Goal: Task Accomplishment & Management: Manage account settings

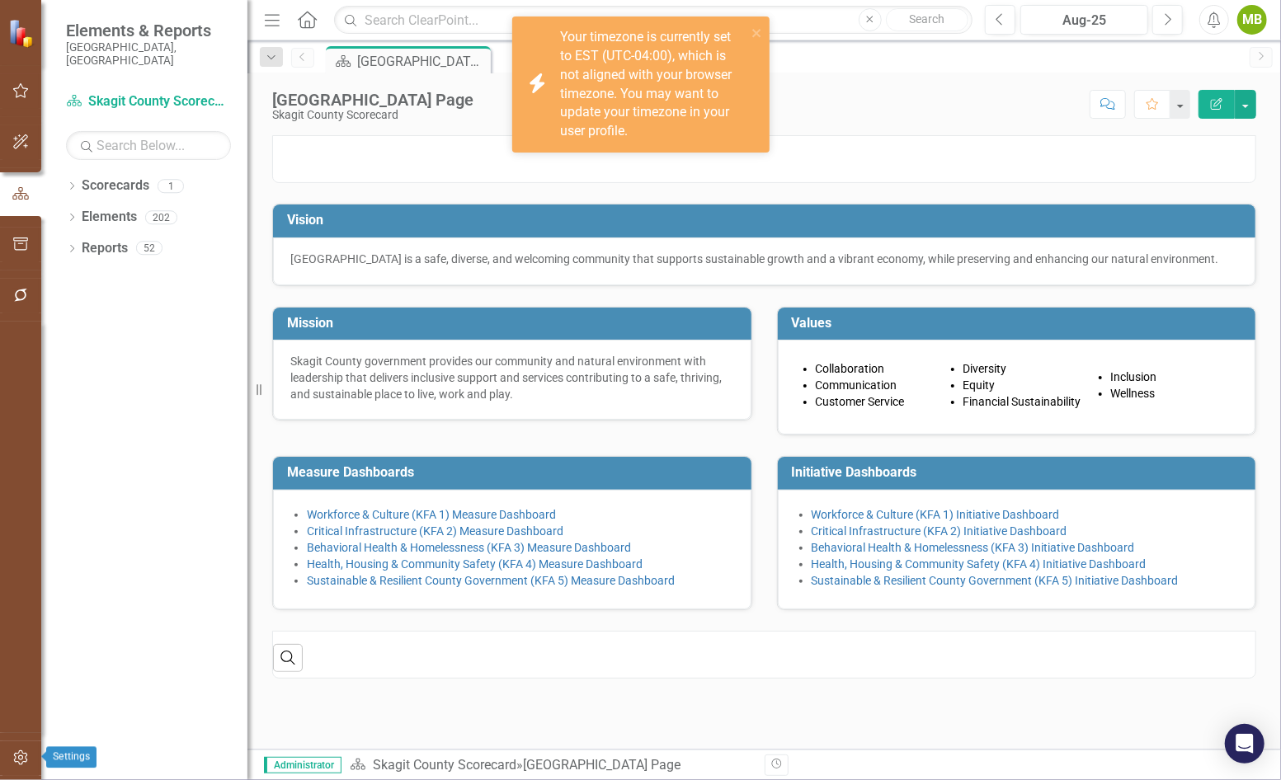
click at [19, 760] on icon "button" at bounding box center [20, 757] width 17 height 13
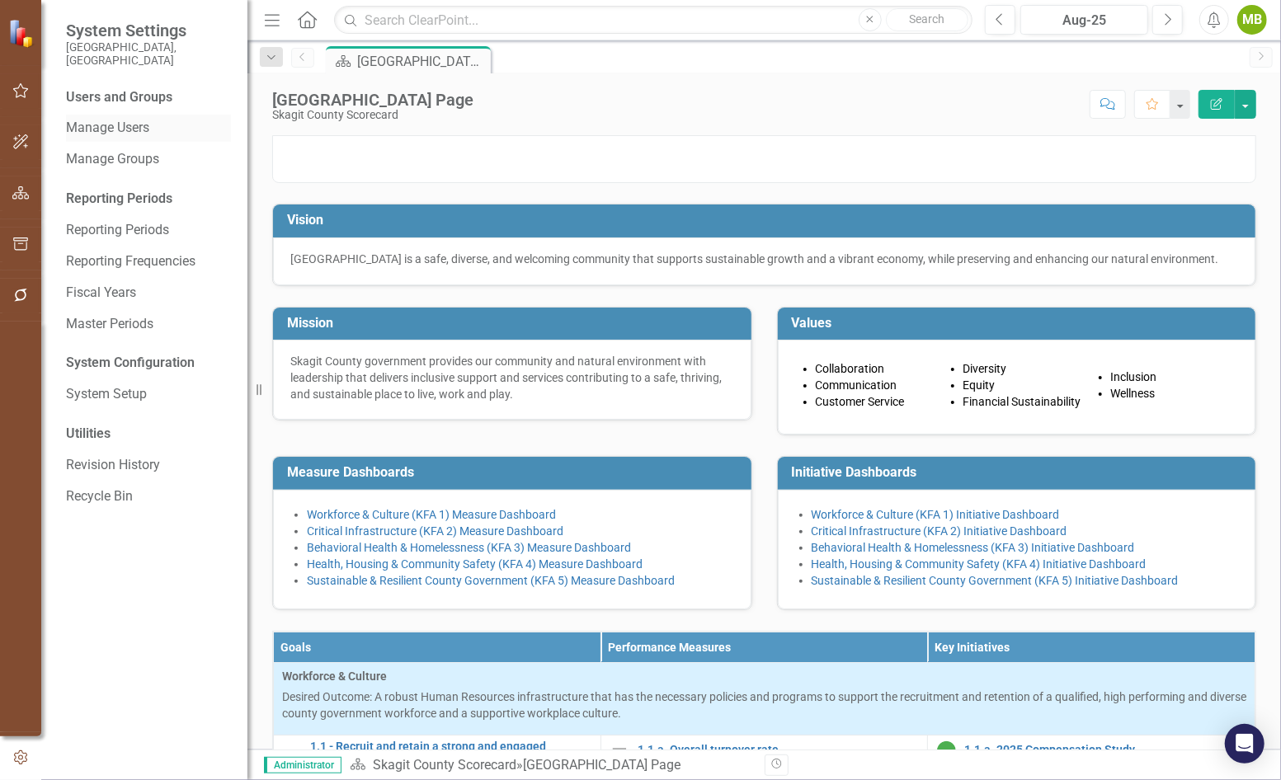
click at [120, 119] on link "Manage Users" at bounding box center [148, 128] width 165 height 19
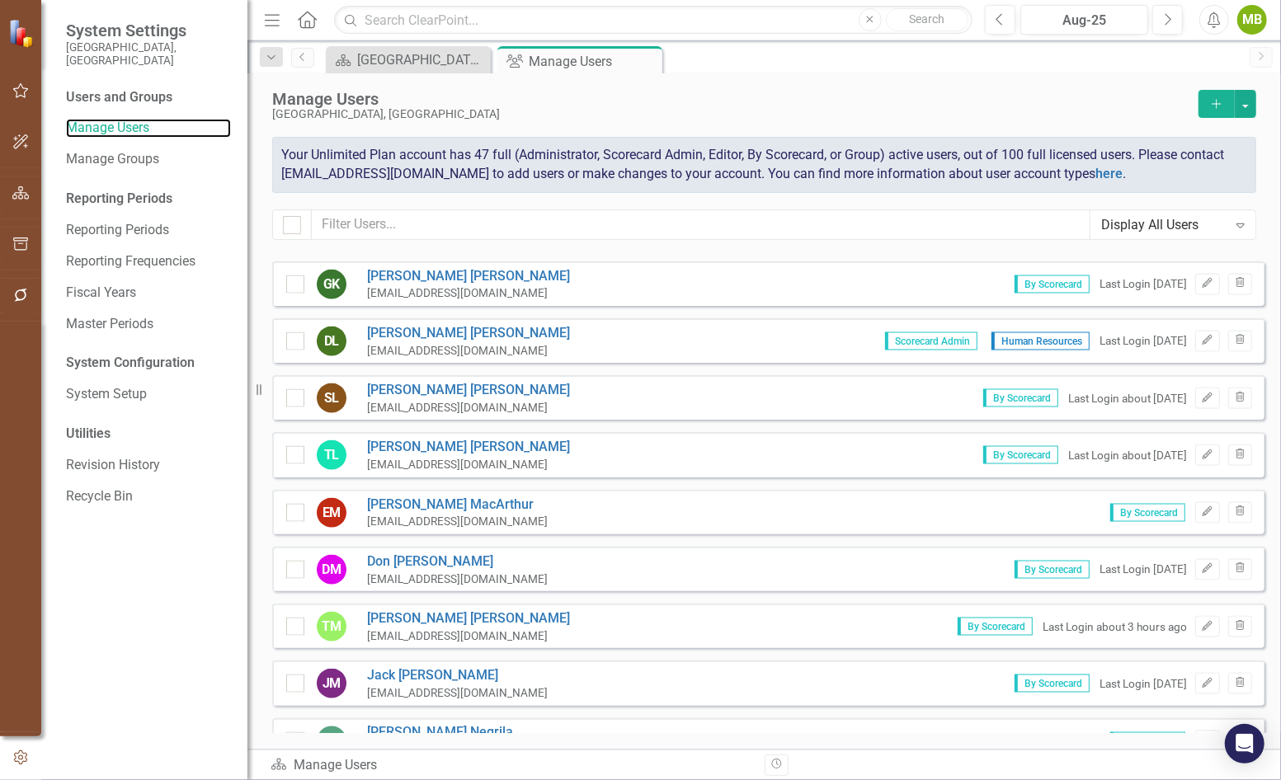
scroll to position [1478, 0]
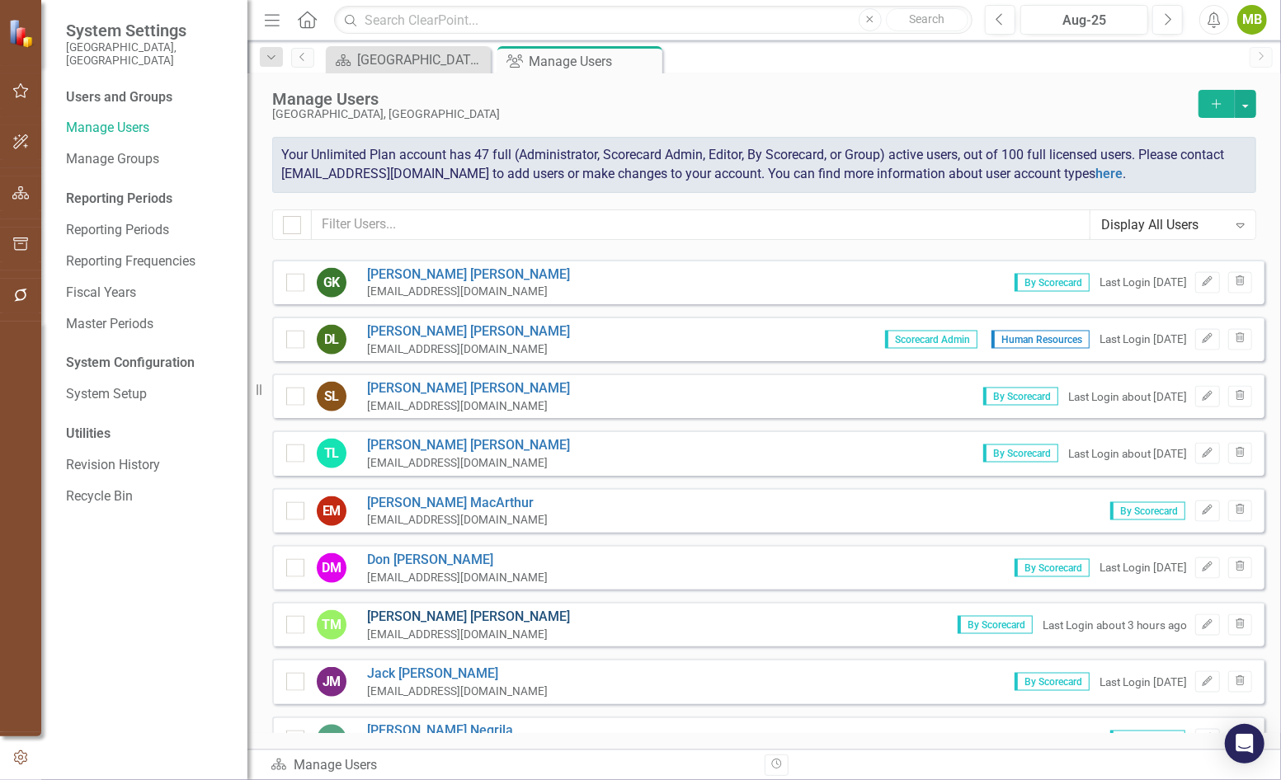
click at [418, 608] on link "[PERSON_NAME]" at bounding box center [468, 617] width 203 height 19
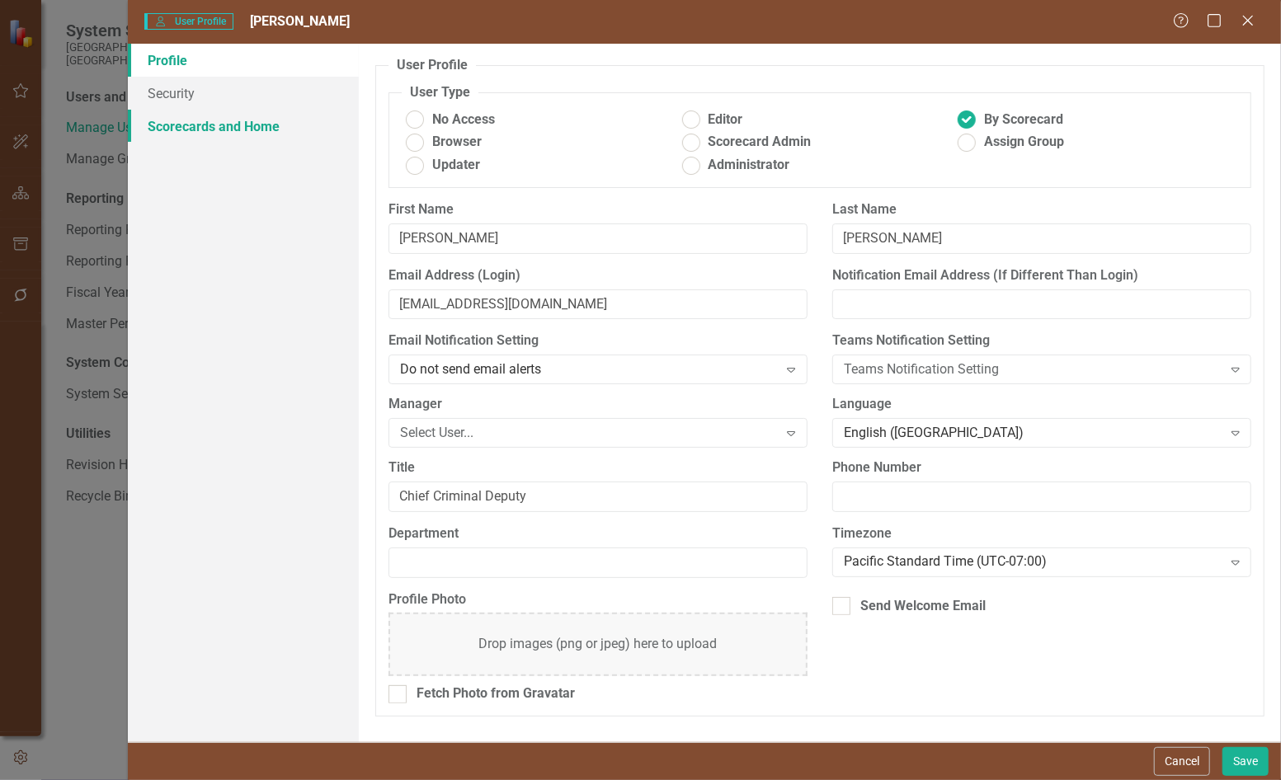
click at [201, 125] on link "Scorecards and Home" at bounding box center [243, 126] width 231 height 33
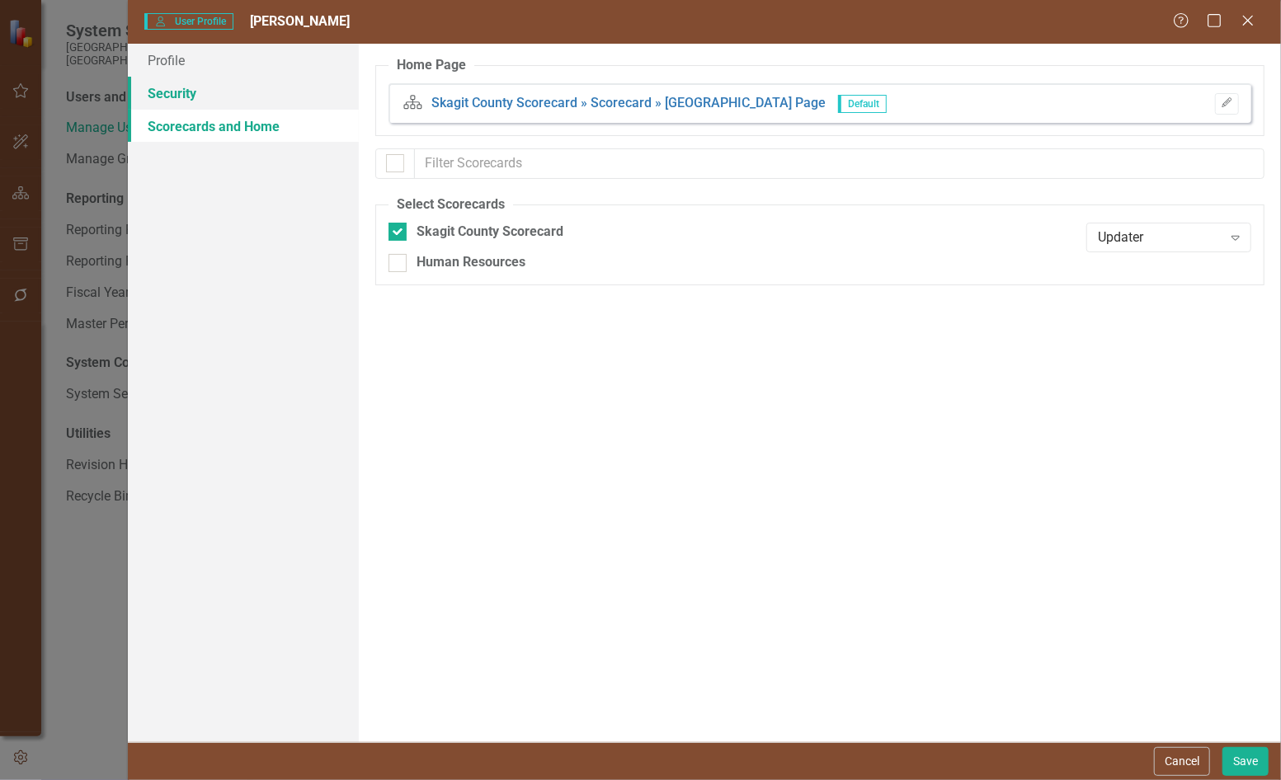
click at [178, 94] on link "Security" at bounding box center [243, 93] width 231 height 33
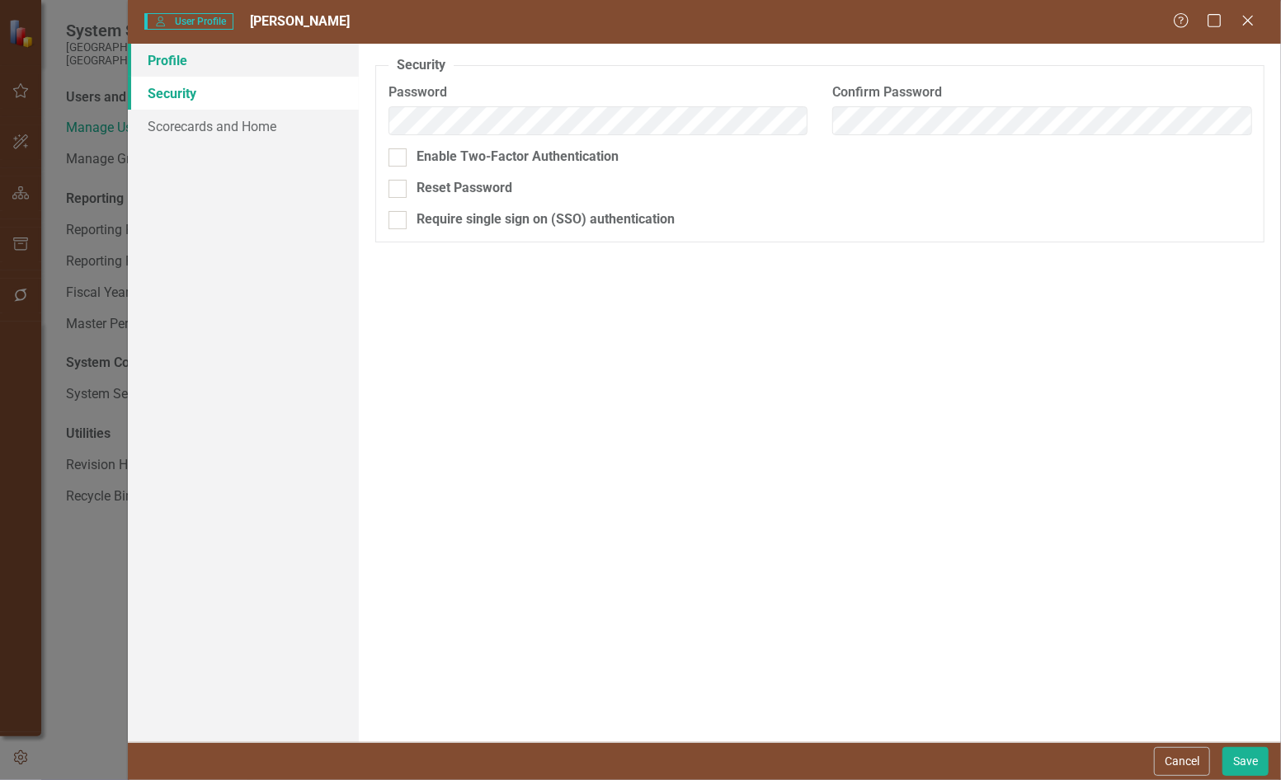
click at [168, 62] on link "Profile" at bounding box center [243, 60] width 231 height 33
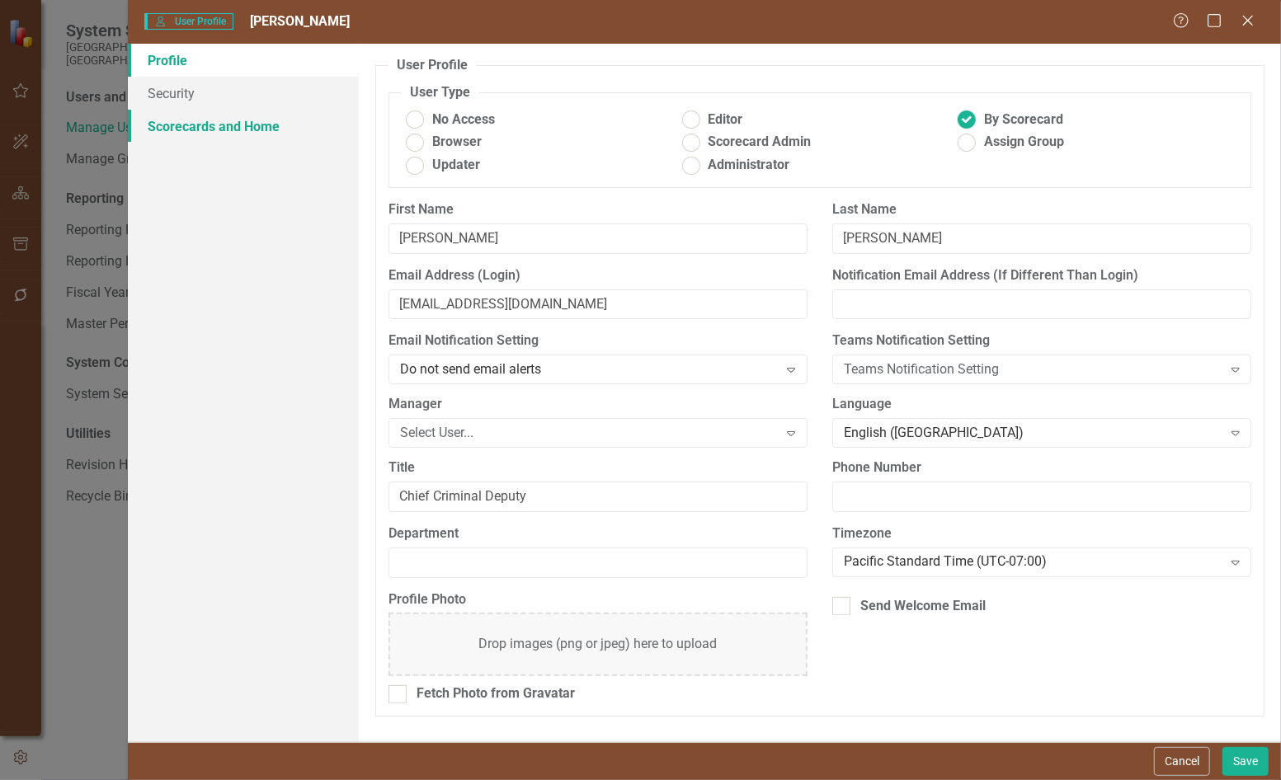
click at [224, 124] on link "Scorecards and Home" at bounding box center [243, 126] width 231 height 33
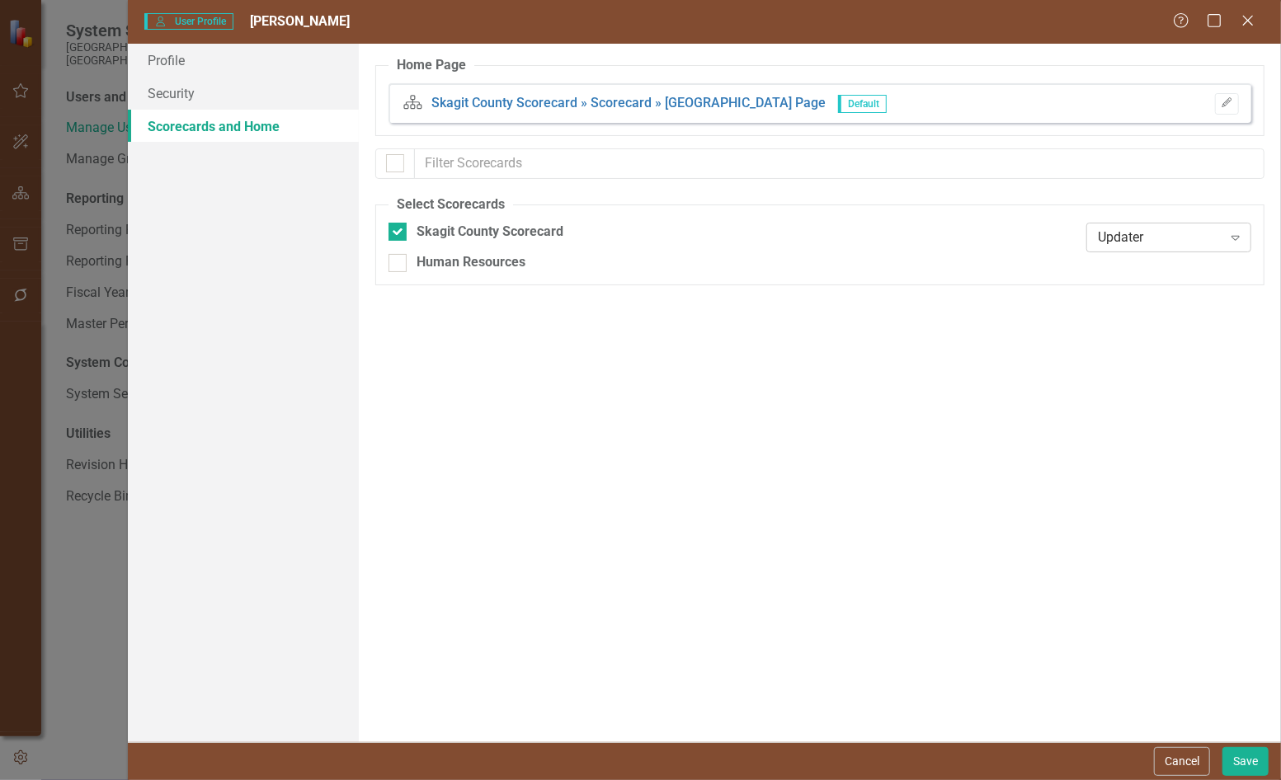
click at [1233, 232] on icon "Expand" at bounding box center [1235, 237] width 16 height 13
click at [1155, 315] on div "Editor" at bounding box center [1172, 319] width 139 height 19
click at [193, 91] on link "Security" at bounding box center [243, 93] width 231 height 33
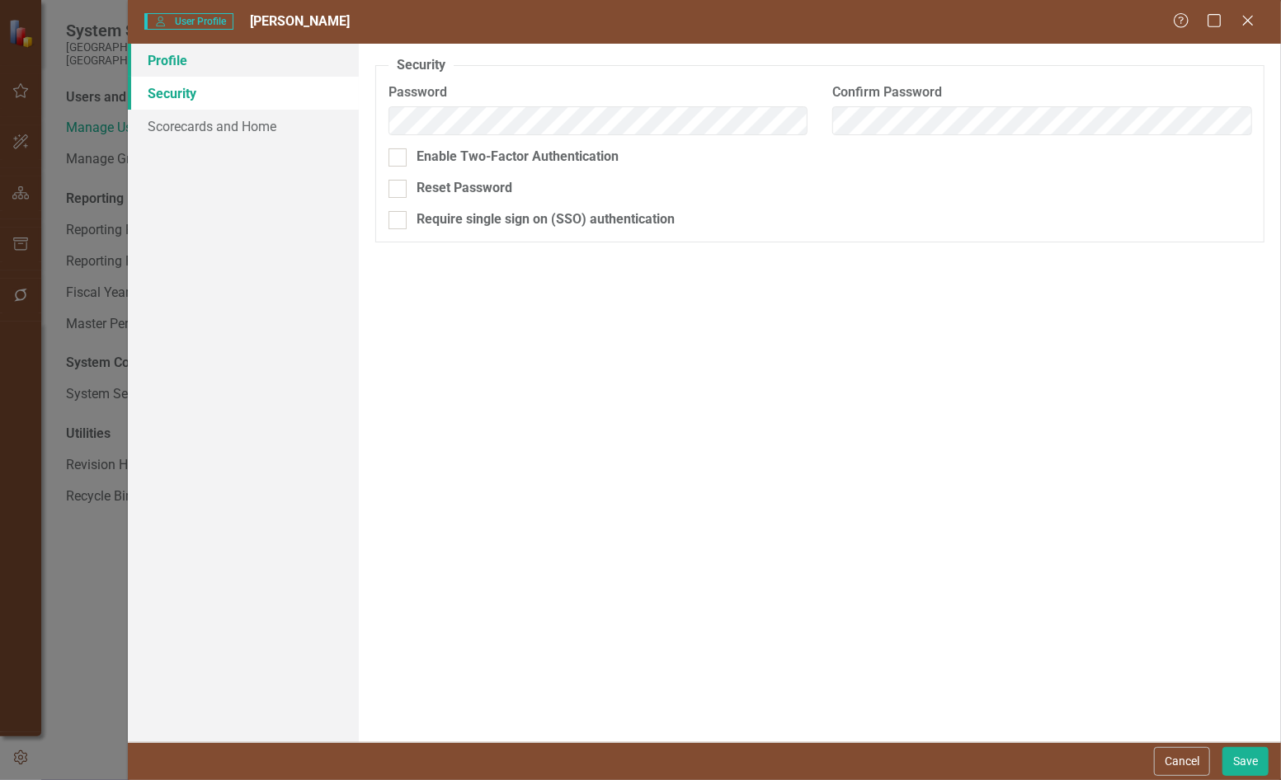
click at [190, 57] on link "Profile" at bounding box center [243, 60] width 231 height 33
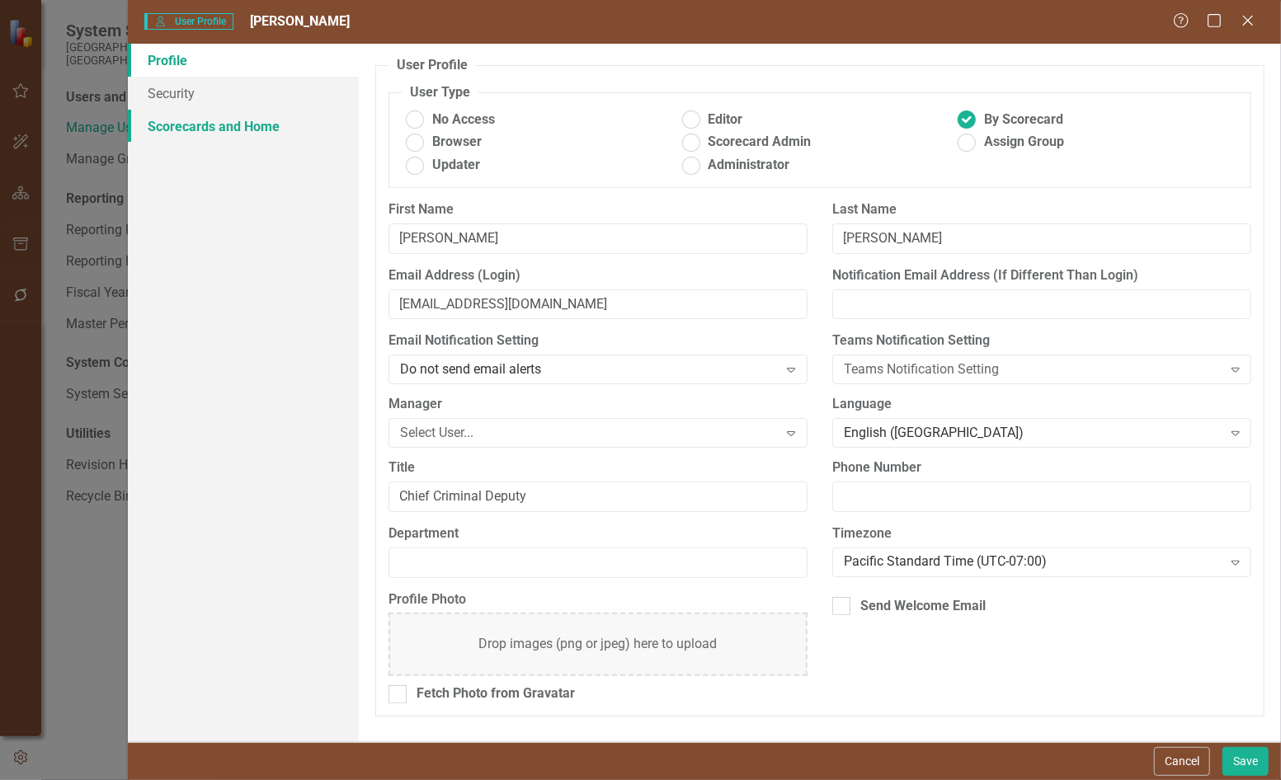
click at [249, 131] on link "Scorecards and Home" at bounding box center [243, 126] width 231 height 33
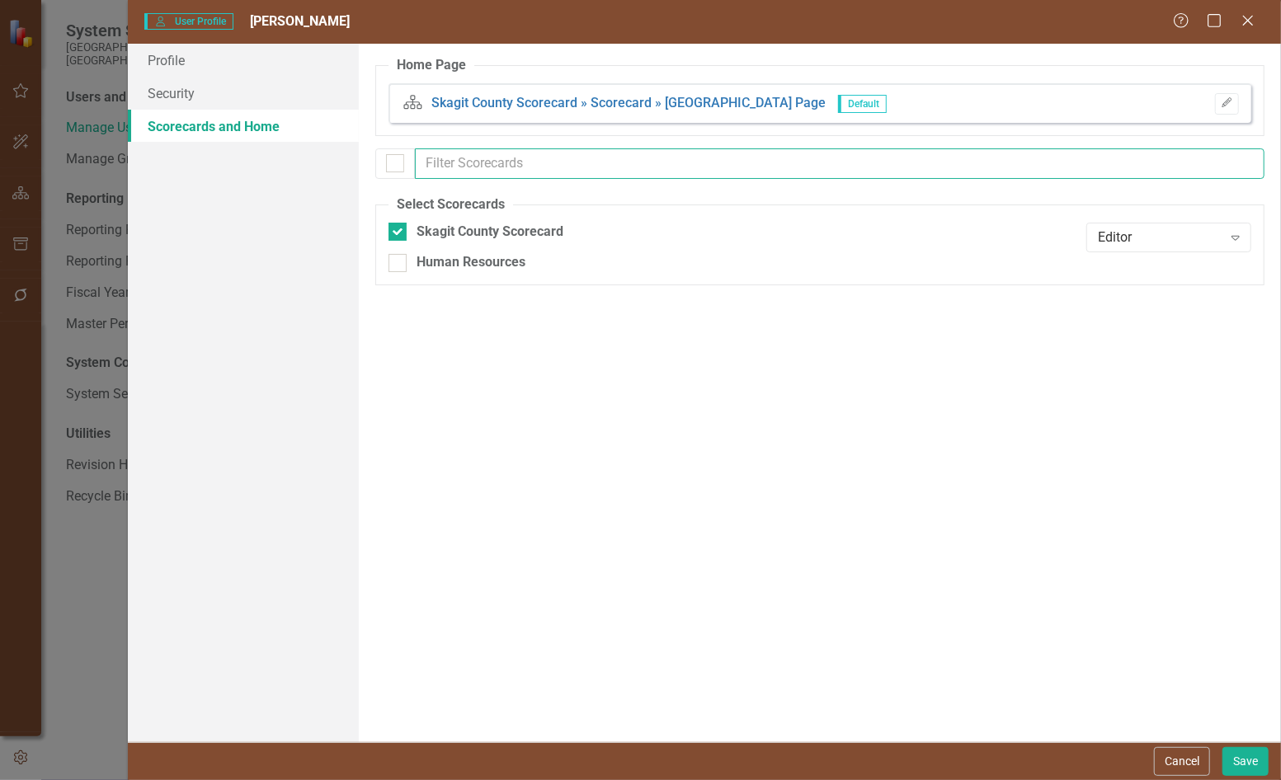
click at [654, 172] on input "text" at bounding box center [839, 163] width 849 height 31
click at [222, 65] on link "Profile" at bounding box center [243, 60] width 231 height 33
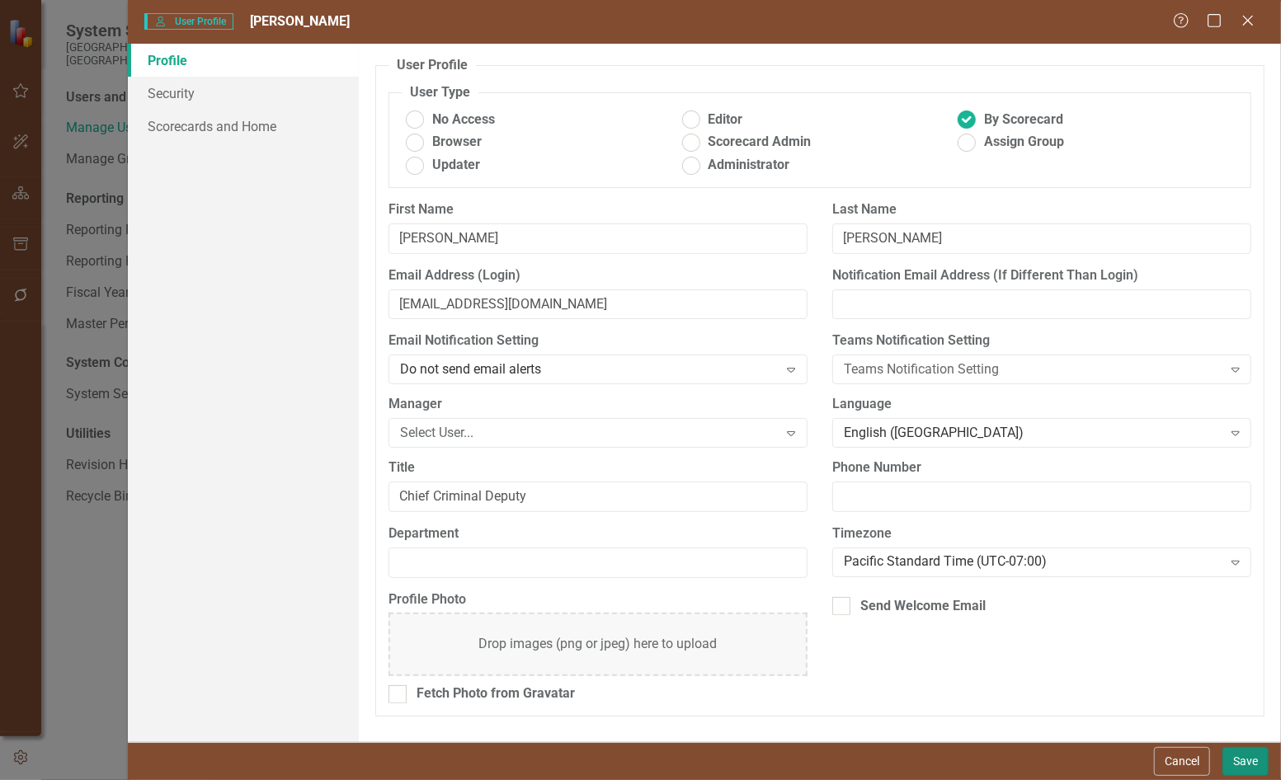
click at [1248, 759] on button "Save" at bounding box center [1245, 761] width 46 height 29
